Goal: Task Accomplishment & Management: Use online tool/utility

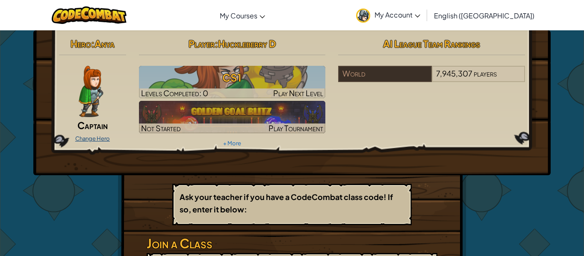
click at [94, 137] on link "Change Hero" at bounding box center [92, 138] width 35 height 7
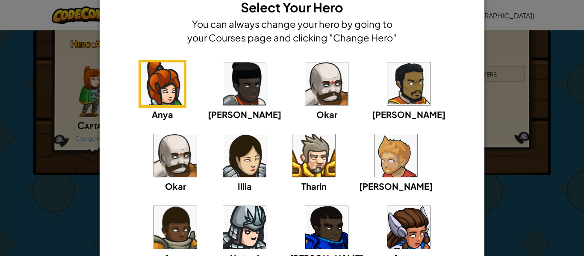
scroll to position [39, 0]
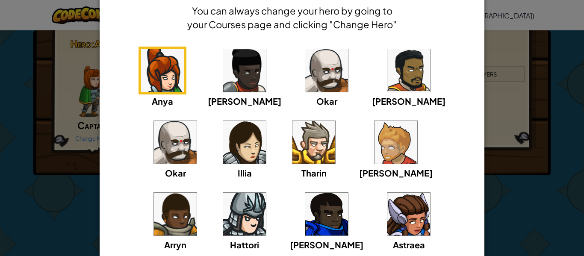
click at [266, 193] on img at bounding box center [244, 214] width 43 height 43
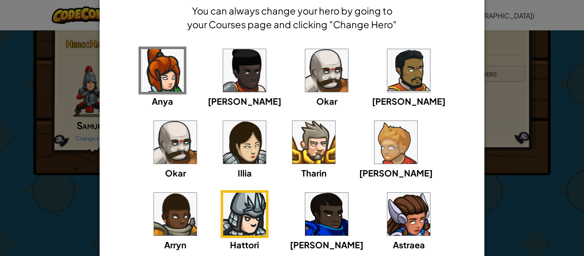
click at [18, 204] on div "× Select Your Hero You can always change your hero by going to your Courses pag…" at bounding box center [292, 128] width 584 height 256
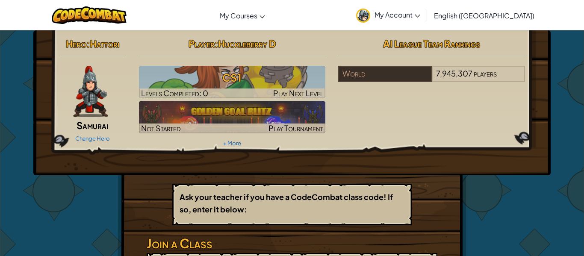
click at [83, 125] on span "Samurai" at bounding box center [93, 125] width 32 height 12
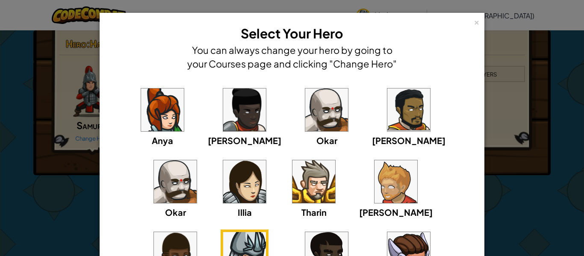
click at [292, 182] on img at bounding box center [313, 181] width 43 height 43
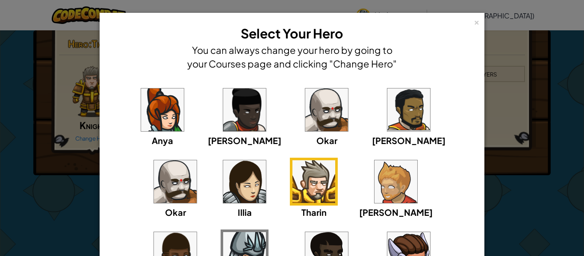
click at [44, 222] on div "× Select Your Hero You can always change your hero by going to your Courses pag…" at bounding box center [292, 128] width 584 height 256
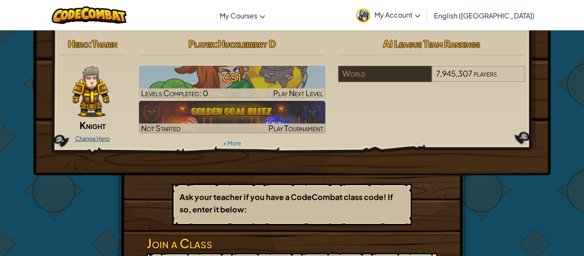
click at [100, 141] on link "Change Hero" at bounding box center [92, 138] width 35 height 7
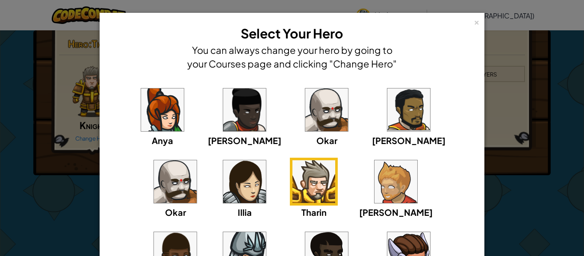
click at [266, 232] on img at bounding box center [244, 253] width 43 height 43
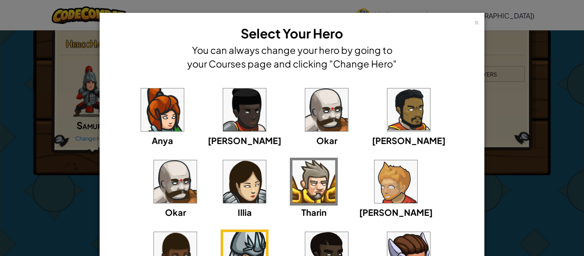
click at [387, 243] on img at bounding box center [408, 253] width 43 height 43
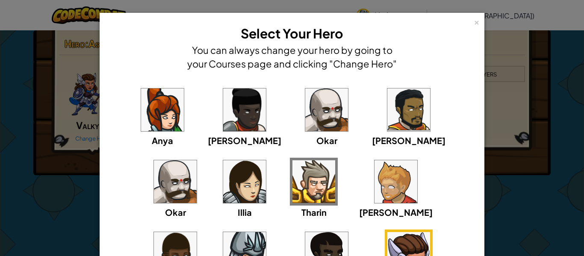
click at [266, 232] on img at bounding box center [244, 253] width 43 height 43
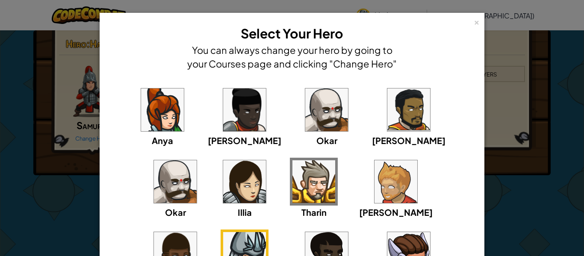
click at [41, 175] on div "× Select Your Hero You can always change your hero by going to your Courses pag…" at bounding box center [292, 128] width 584 height 256
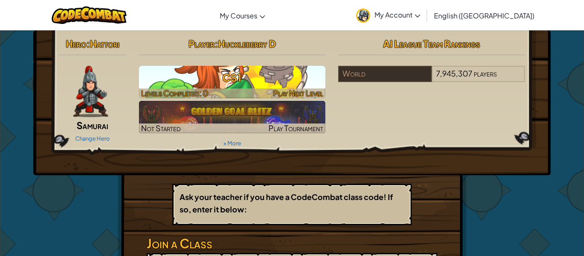
click at [247, 90] on div at bounding box center [232, 93] width 187 height 10
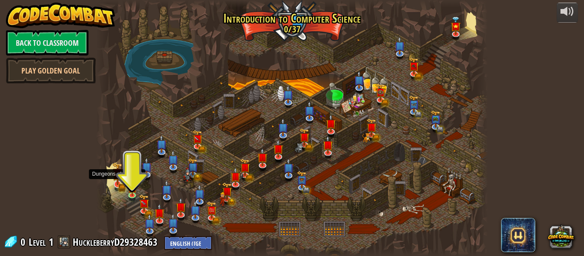
click at [117, 180] on img at bounding box center [117, 173] width 10 height 23
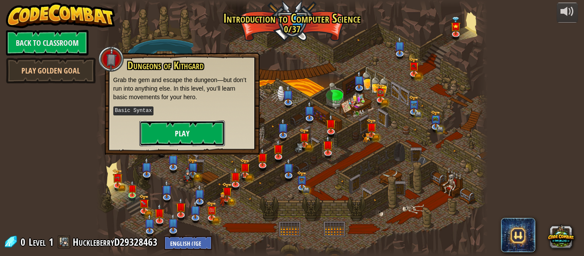
click at [148, 137] on button "Play" at bounding box center [181, 134] width 85 height 26
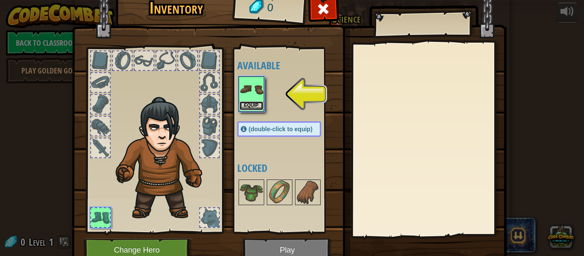
click at [258, 103] on button "Equip" at bounding box center [251, 105] width 24 height 9
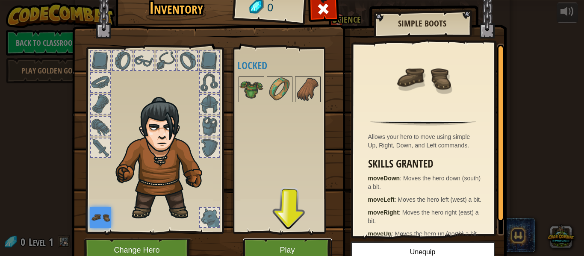
click at [314, 244] on button "Play" at bounding box center [287, 250] width 89 height 24
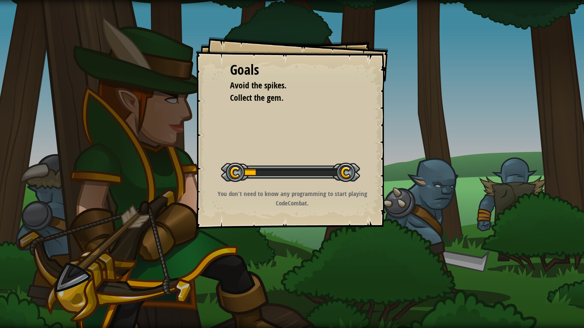
click at [271, 127] on div "Goals Avoid the spikes. Collect the gem. Start Level Error loading from server.…" at bounding box center [292, 133] width 192 height 192
click at [333, 165] on div at bounding box center [290, 172] width 139 height 19
click at [311, 126] on div "Goals Avoid the spikes. Collect the gem. Start Level Error loading from server.…" at bounding box center [292, 133] width 192 height 192
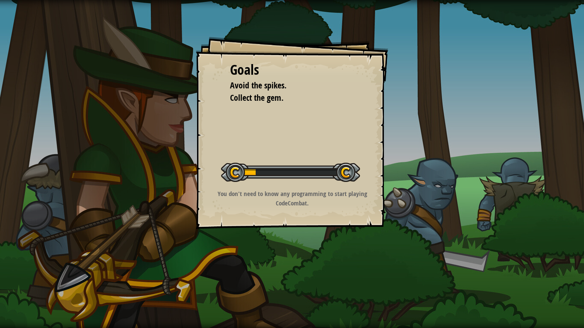
click at [309, 136] on div "Goals Avoid the spikes. Collect the gem. Start Level Error loading from server.…" at bounding box center [292, 133] width 192 height 192
